Goal: Information Seeking & Learning: Learn about a topic

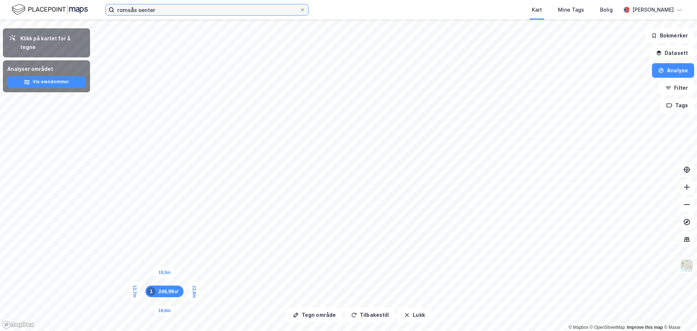
drag, startPoint x: 168, startPoint y: 11, endPoint x: 39, endPoint y: 9, distance: 129.0
click at [42, 10] on div "romsås senter Kart Mine Tags Bolig [PERSON_NAME]" at bounding box center [348, 10] width 697 height 20
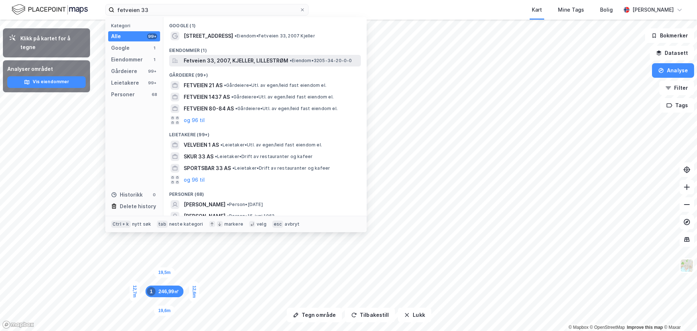
click at [220, 64] on span "Fetveien 33, 2007, KJELLER, LILLESTRØM" at bounding box center [236, 60] width 105 height 9
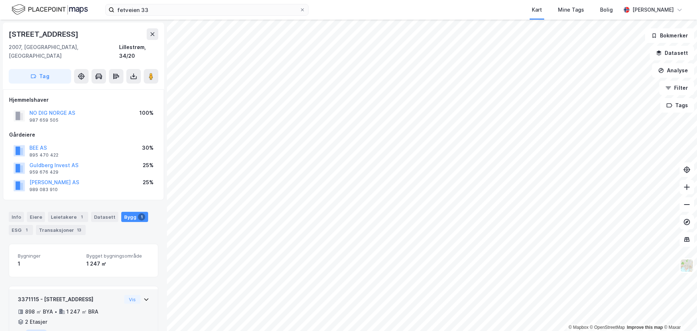
scroll to position [27, 0]
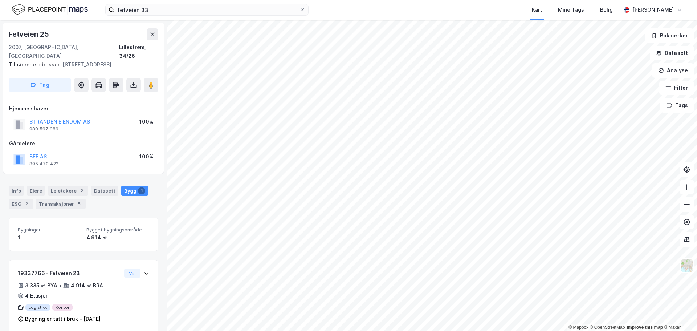
scroll to position [1, 0]
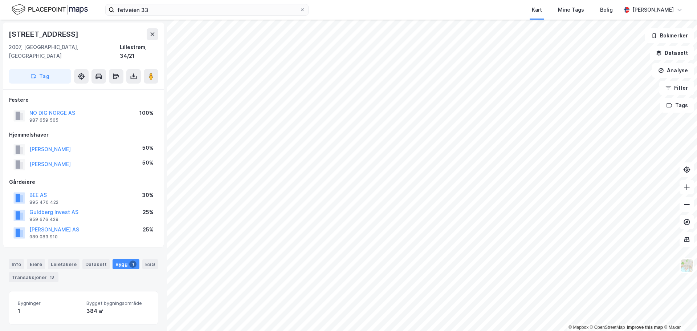
scroll to position [1, 0]
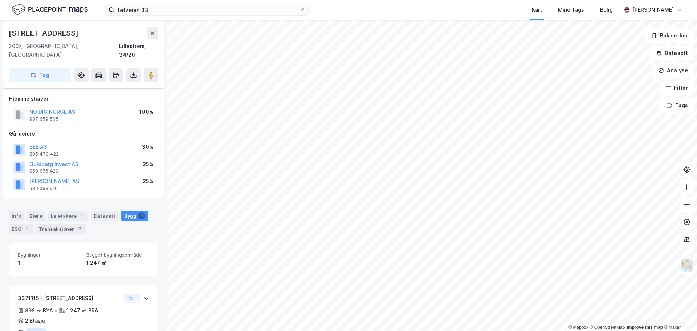
scroll to position [27, 0]
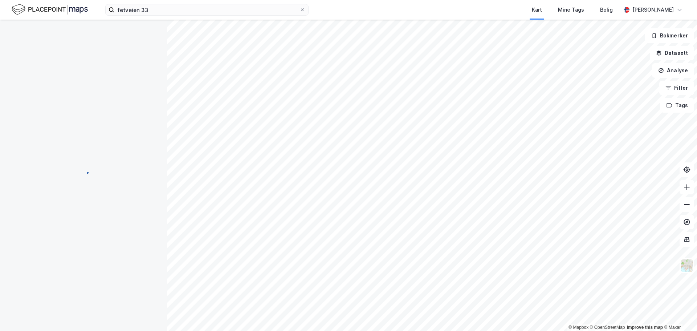
scroll to position [27, 0]
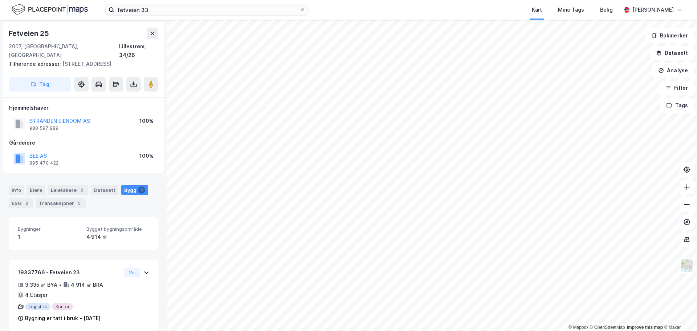
scroll to position [1, 0]
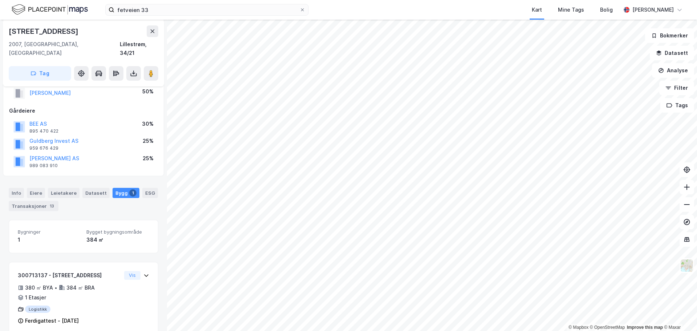
scroll to position [74, 0]
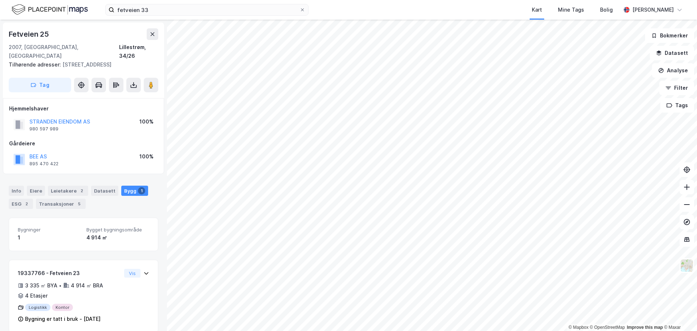
scroll to position [1, 0]
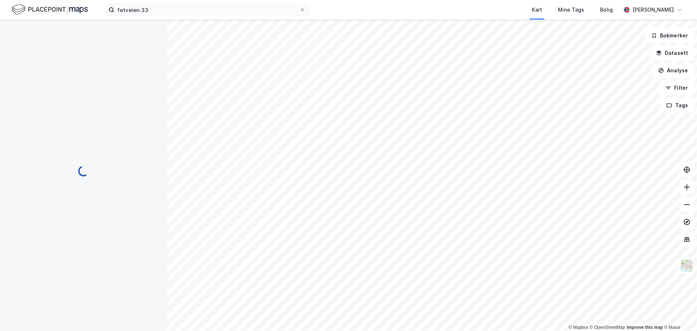
scroll to position [1, 0]
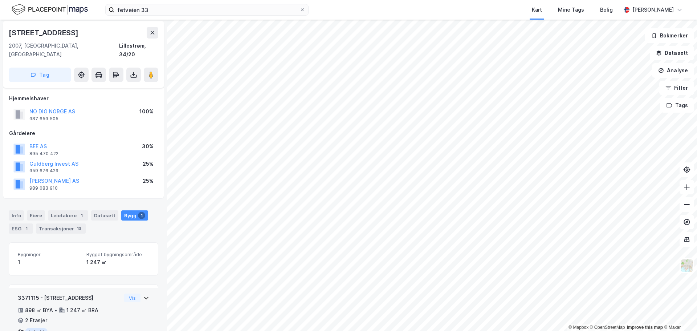
scroll to position [27, 0]
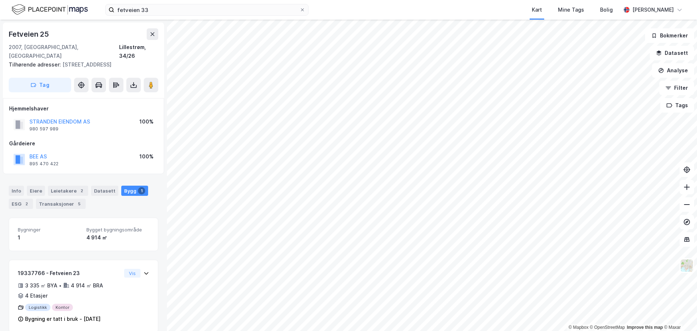
scroll to position [1, 0]
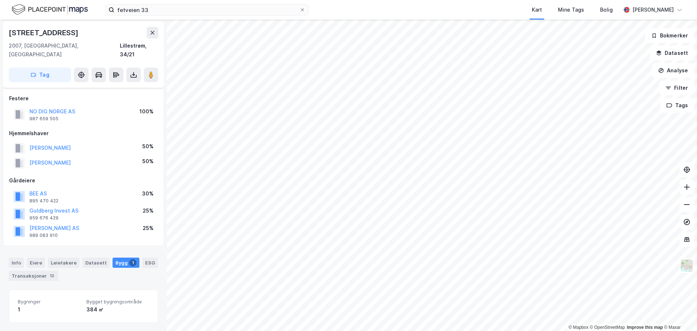
scroll to position [74, 0]
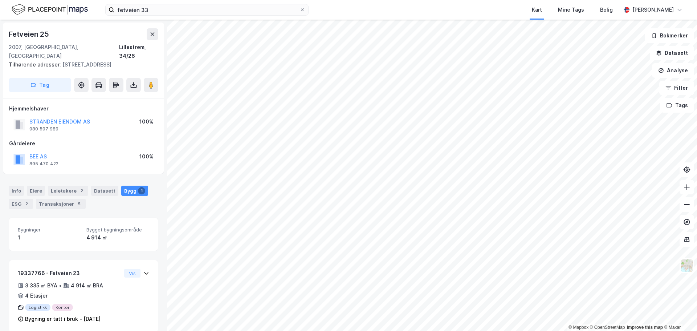
scroll to position [1, 0]
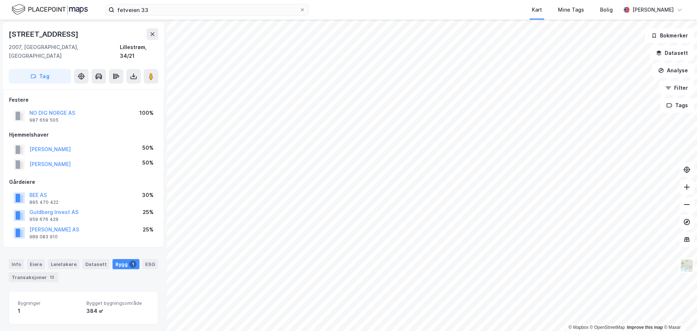
scroll to position [1, 0]
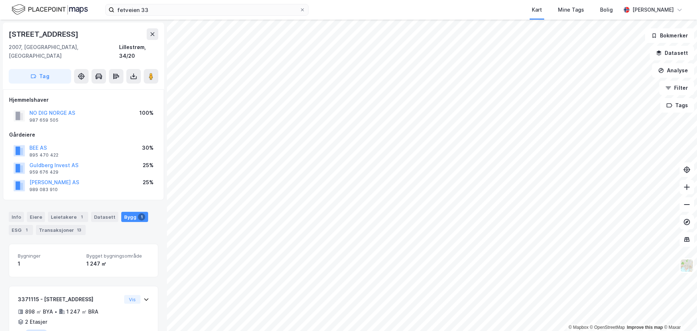
scroll to position [1, 0]
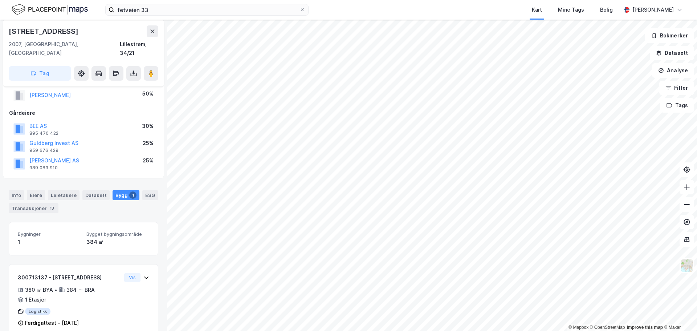
scroll to position [74, 0]
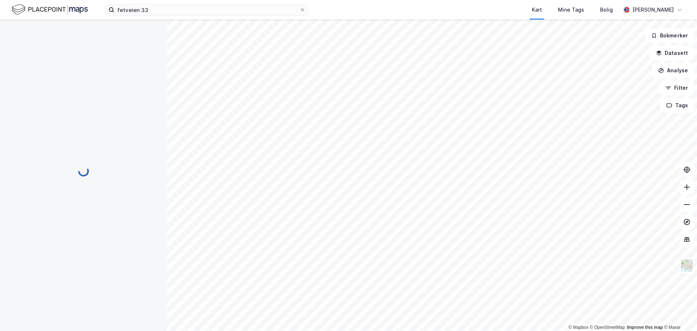
scroll to position [27, 0]
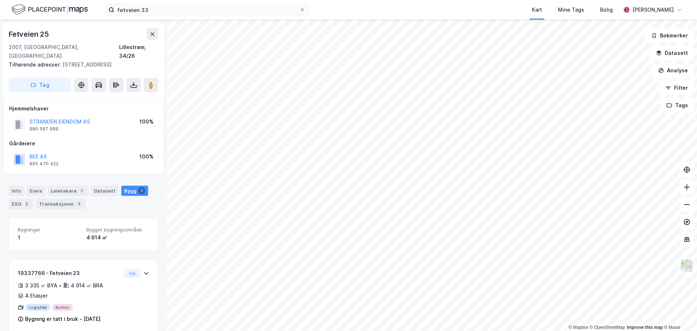
scroll to position [1, 0]
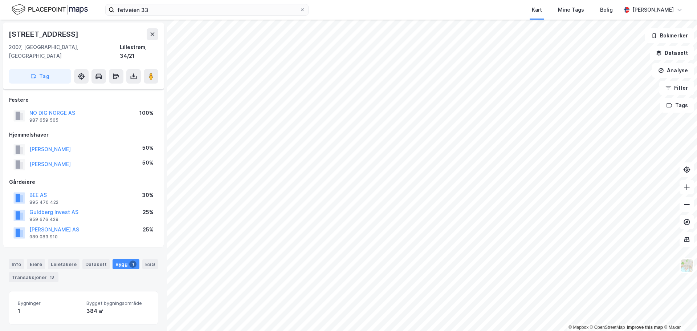
scroll to position [74, 0]
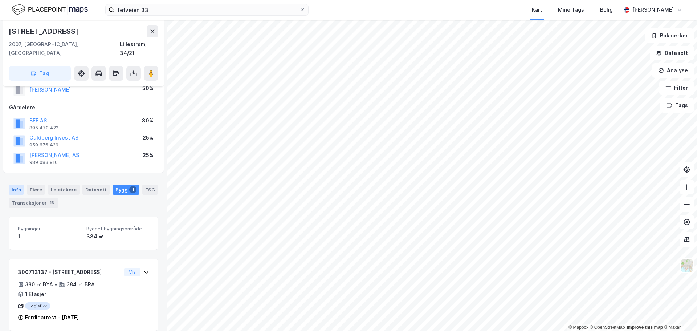
click at [17, 185] on div "Info" at bounding box center [16, 190] width 15 height 10
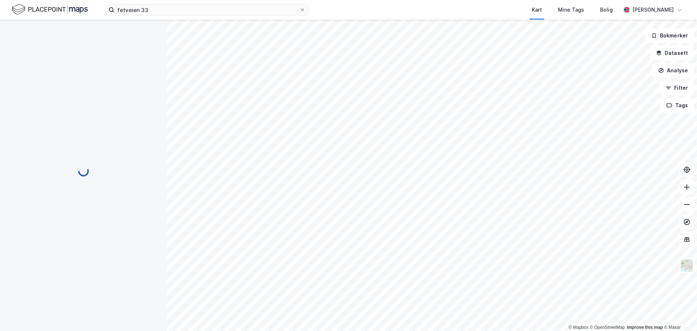
scroll to position [73, 0]
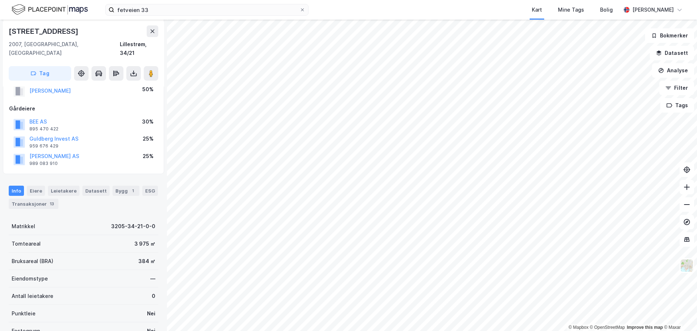
scroll to position [73, 0]
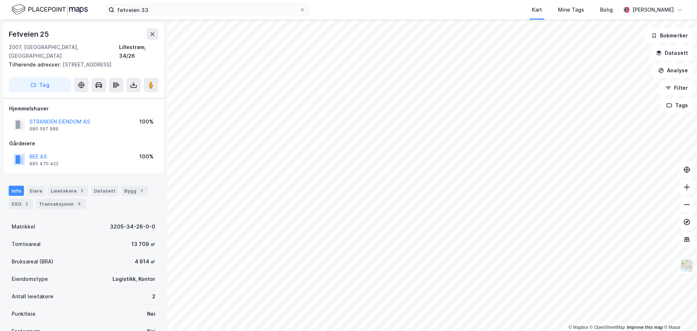
scroll to position [73, 0]
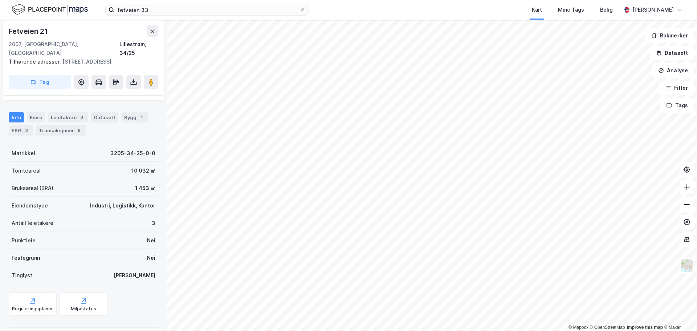
scroll to position [73, 0]
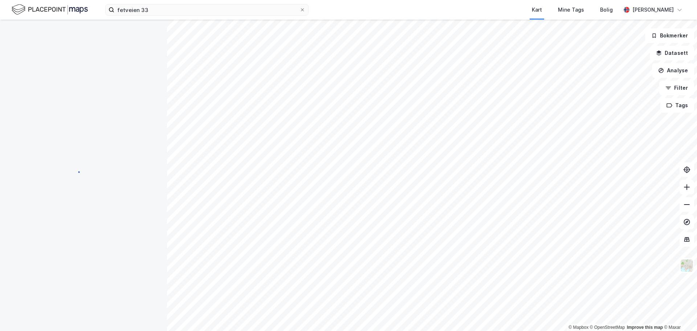
scroll to position [73, 0]
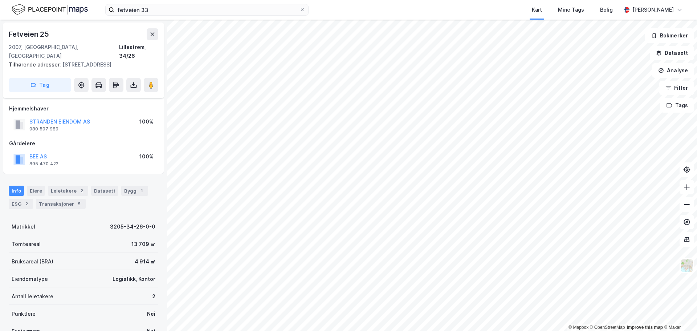
scroll to position [73, 0]
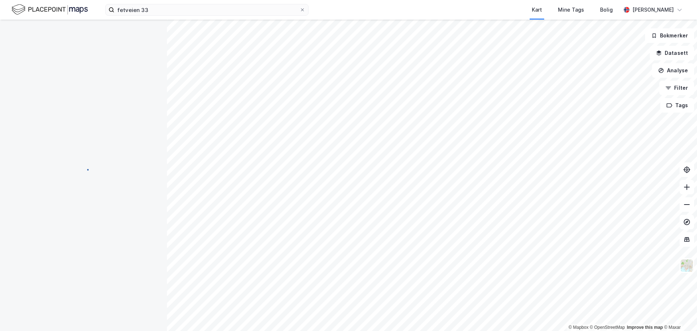
scroll to position [73, 0]
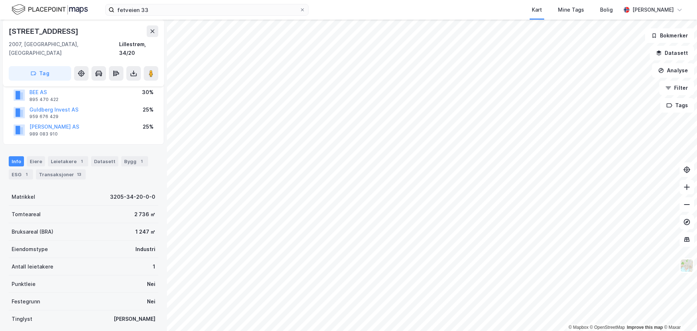
scroll to position [73, 0]
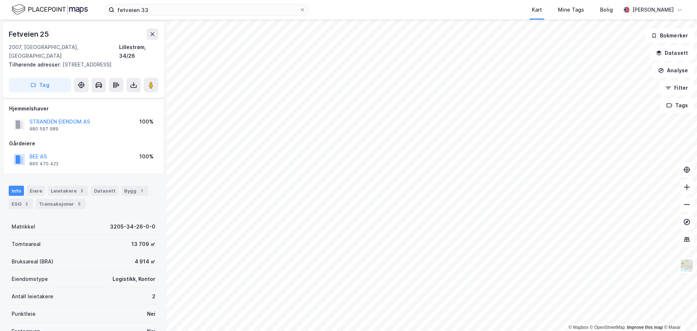
scroll to position [73, 0]
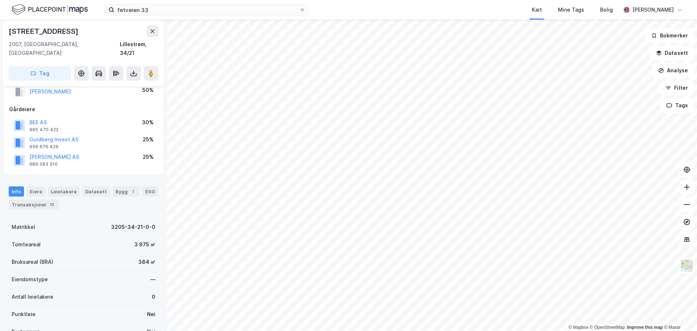
scroll to position [73, 0]
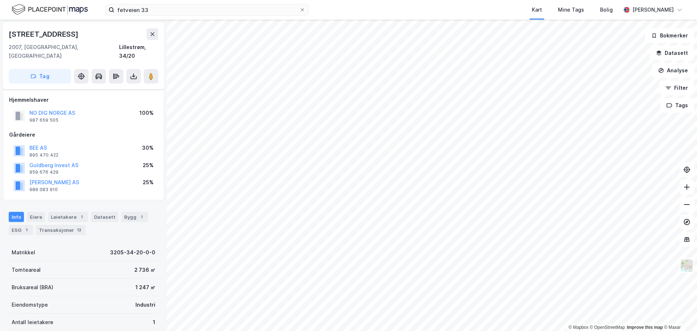
scroll to position [73, 0]
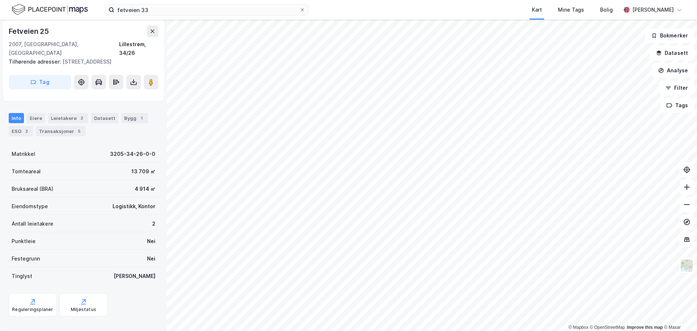
scroll to position [73, 0]
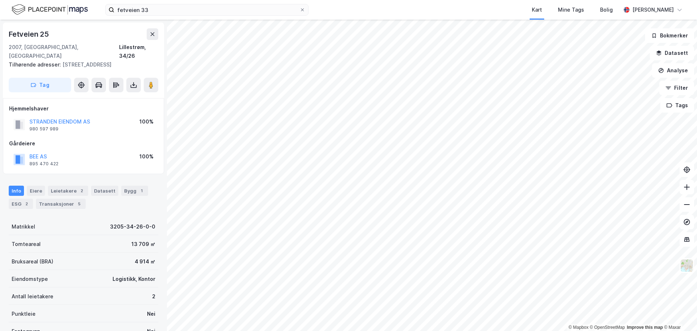
scroll to position [0, 0]
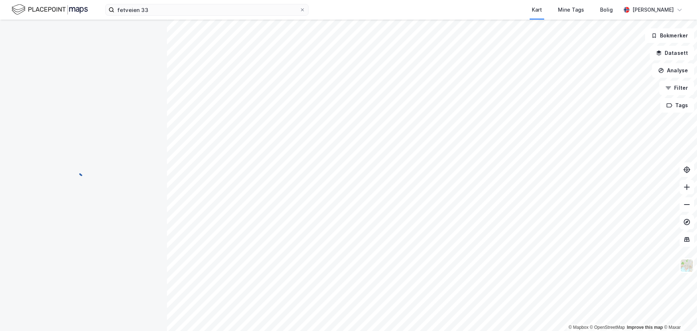
scroll to position [0, 0]
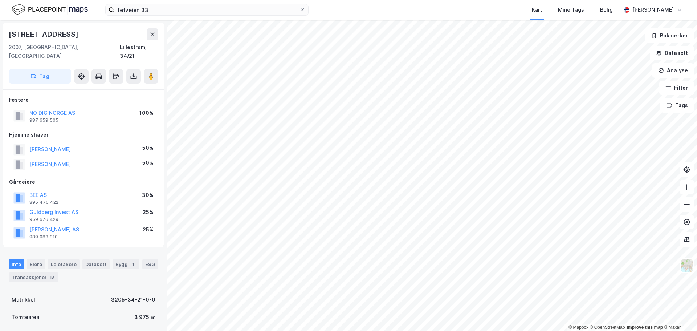
scroll to position [0, 0]
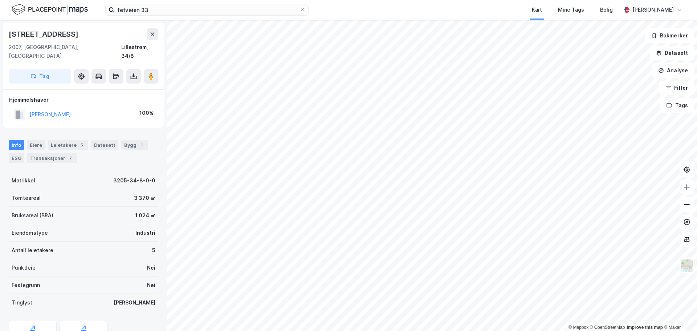
scroll to position [0, 0]
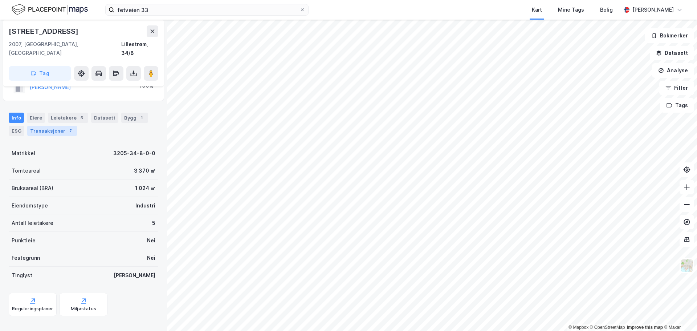
click at [53, 126] on div "Transaksjoner 7" at bounding box center [52, 131] width 50 height 10
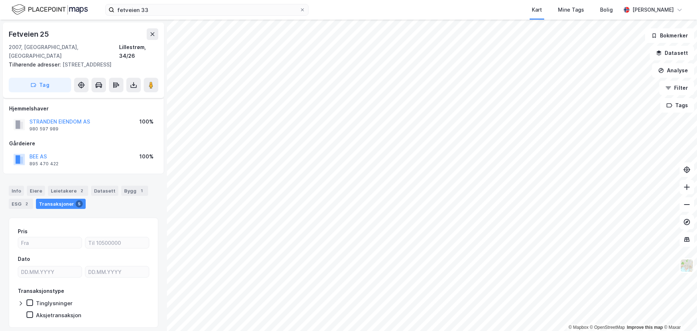
scroll to position [5, 0]
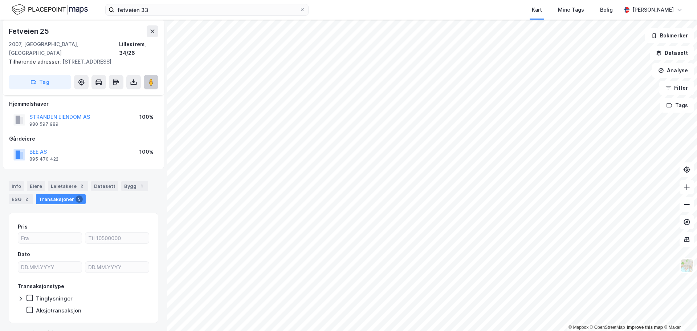
click at [154, 78] on button at bounding box center [151, 82] width 15 height 15
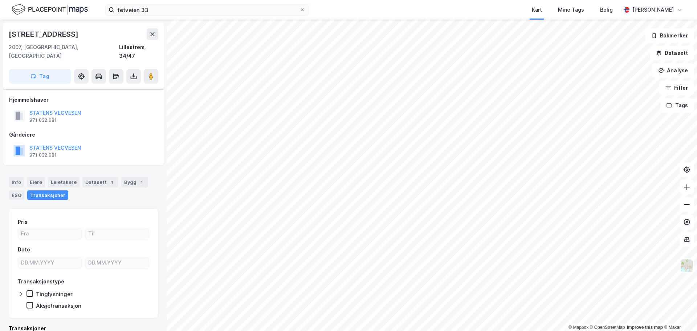
scroll to position [5, 0]
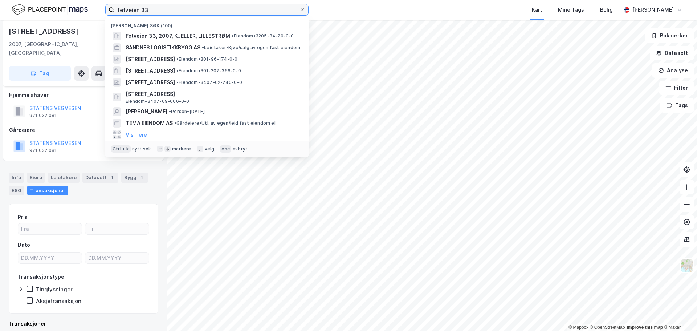
drag, startPoint x: 154, startPoint y: 10, endPoint x: -116, endPoint y: 16, distance: 270.7
click at [0, 16] on html "fetveien 33 Nylige søk (100) Fetveien 33, 2007, KJELLER, LILLESTRØM • Eiendom •…" at bounding box center [348, 165] width 697 height 331
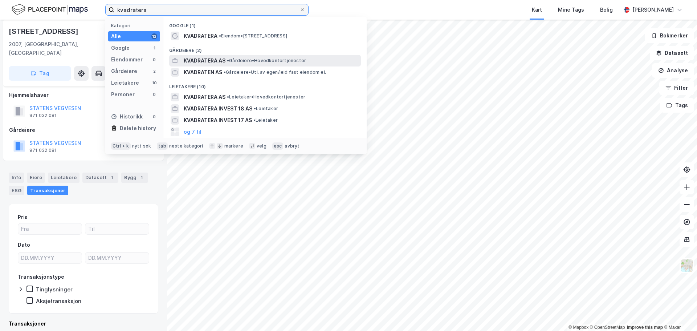
type input "kvadratera"
click at [229, 63] on span "• Gårdeiere • Hovedkontortjenester" at bounding box center [266, 61] width 79 height 6
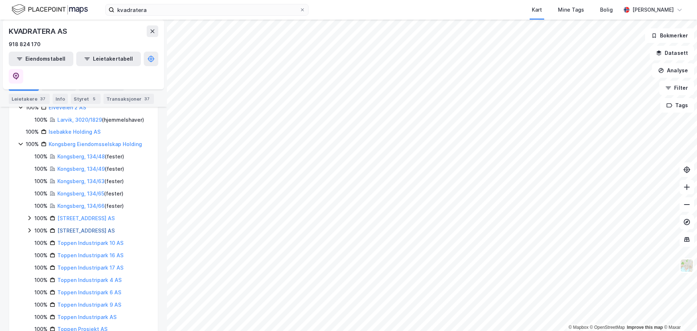
scroll to position [145, 0]
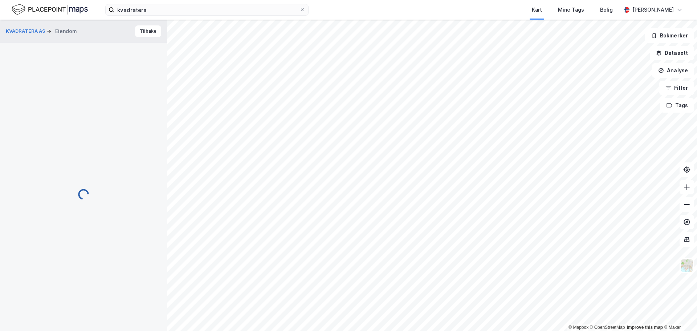
scroll to position [5, 0]
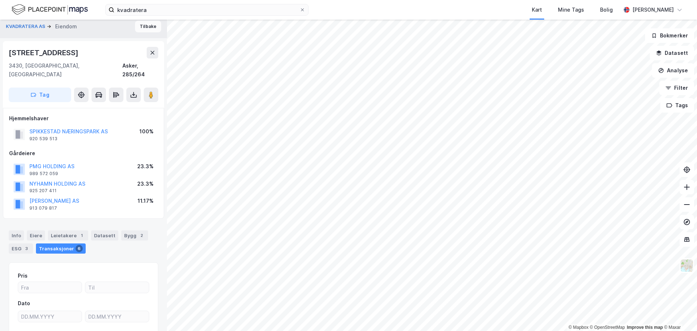
click at [137, 24] on button "Tilbake" at bounding box center [148, 27] width 26 height 12
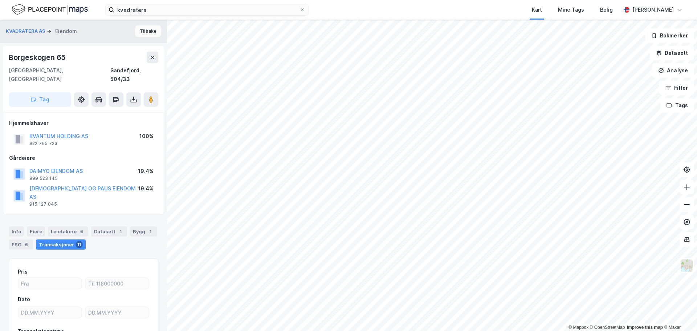
click at [146, 35] on button "Tilbake" at bounding box center [148, 31] width 26 height 12
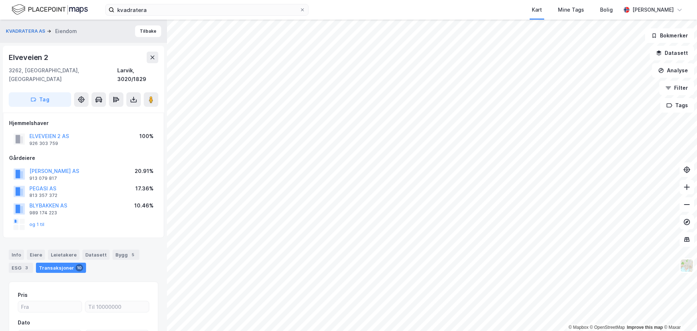
scroll to position [0, 0]
click at [153, 33] on button "Tilbake" at bounding box center [148, 31] width 26 height 12
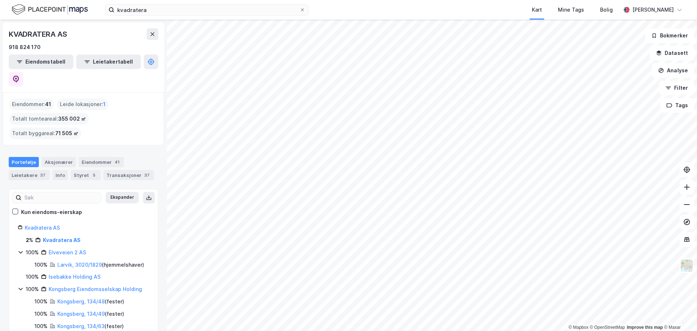
click at [161, 111] on div "© Mapbox © OpenStreetMap Improve this map © Maxar KVADRATERA AS 918 824 170 Eie…" at bounding box center [348, 175] width 697 height 311
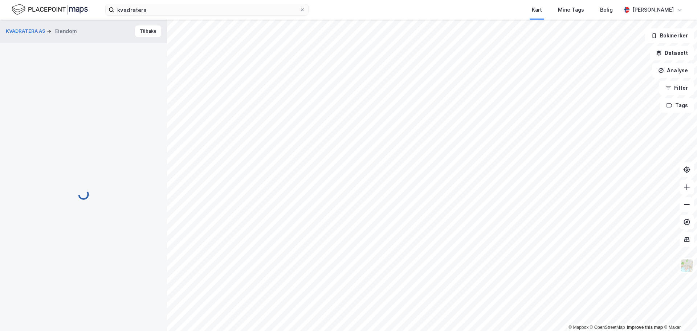
scroll to position [0, 0]
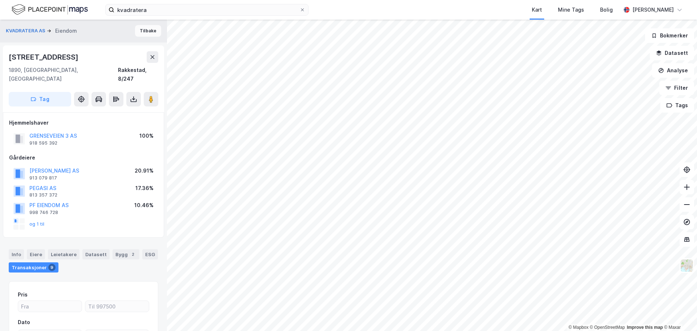
click at [146, 32] on button "Tilbake" at bounding box center [148, 31] width 26 height 12
